Goal: Find specific page/section: Find specific page/section

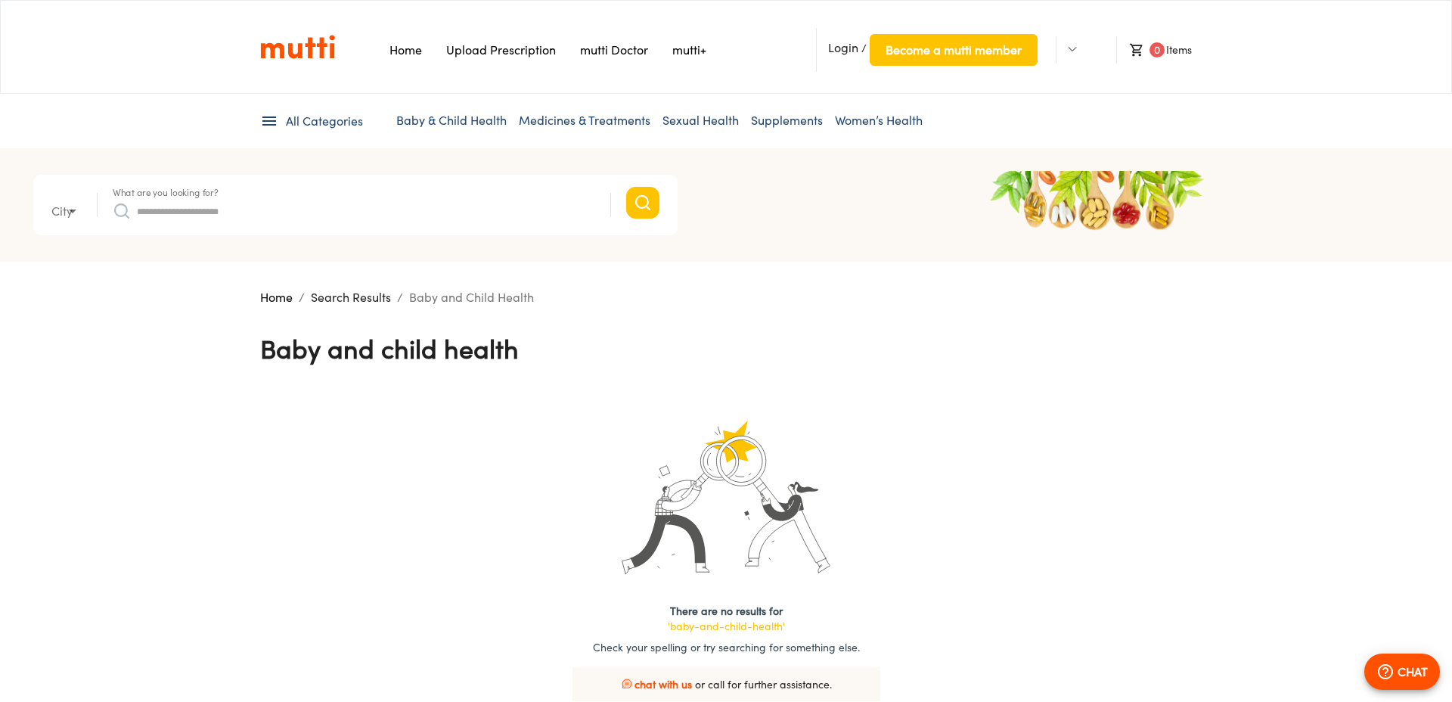
click at [531, 123] on link "Medicines & Treatments" at bounding box center [585, 120] width 132 height 15
type input "*"
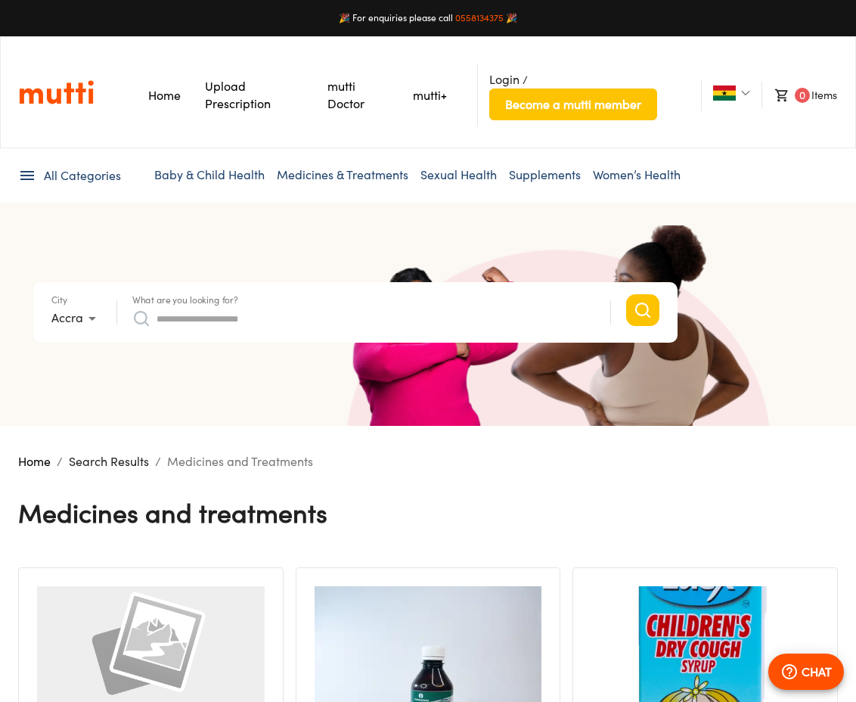
click at [638, 519] on div "Medicines and Treatments" at bounding box center [428, 512] width 820 height 85
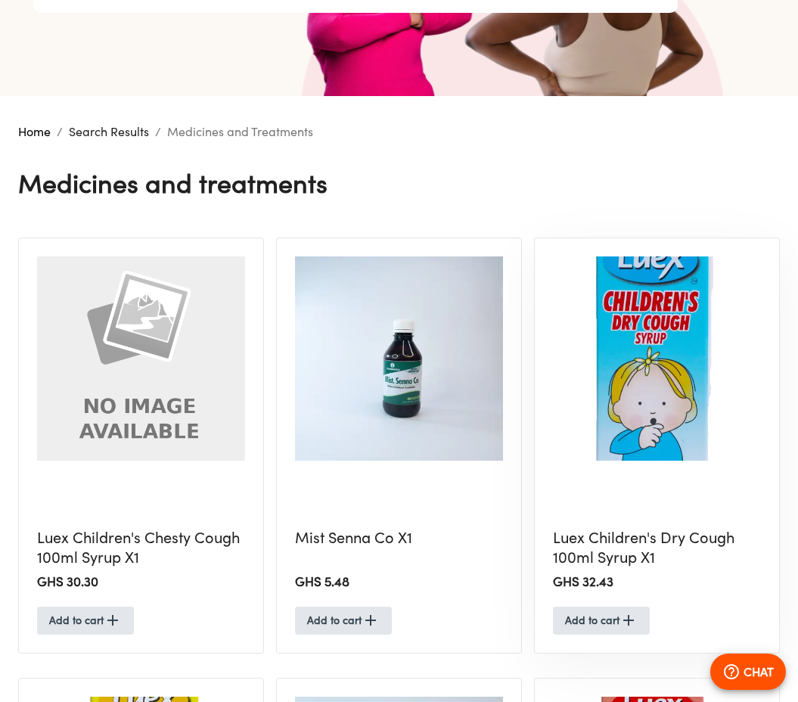
scroll to position [335, 0]
